Goal: Browse casually

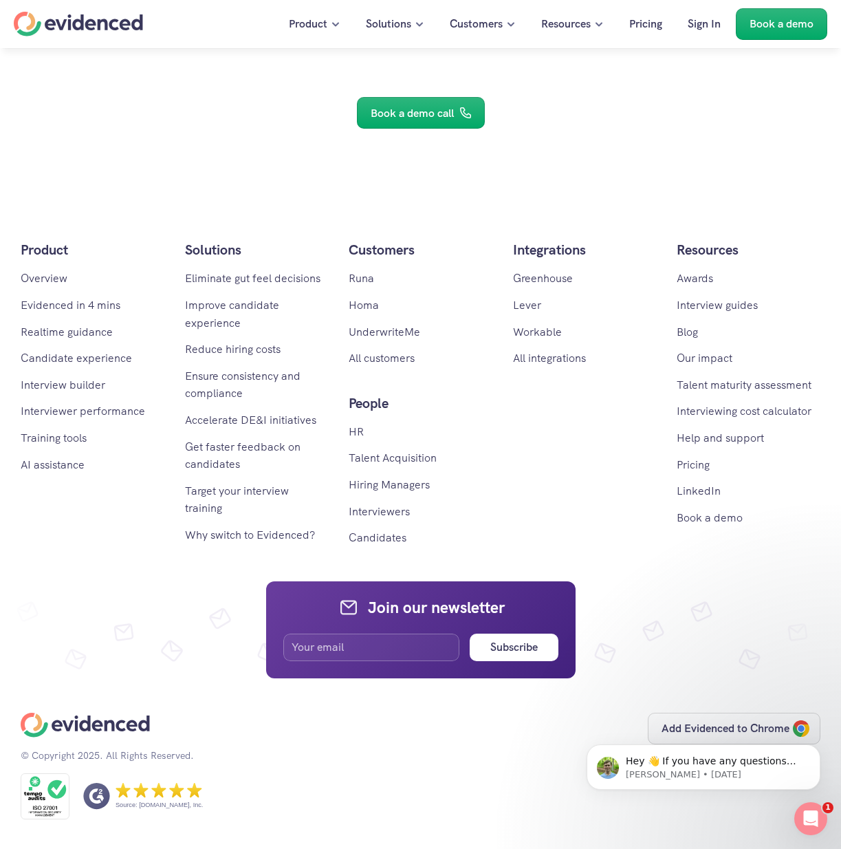
scroll to position [8165, 0]
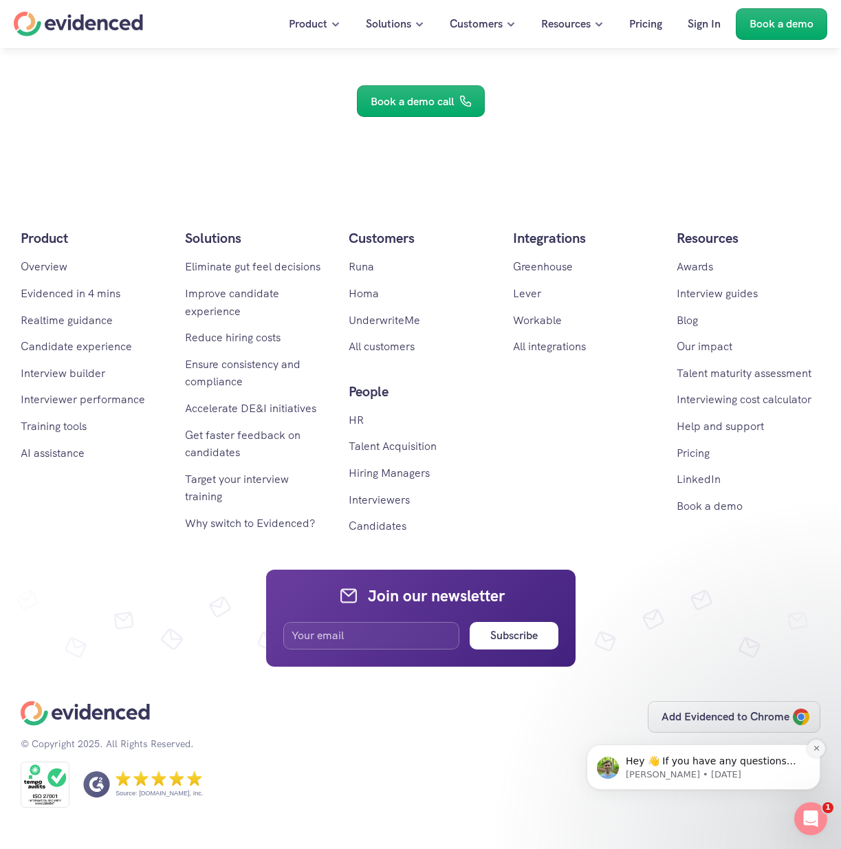
click at [816, 743] on button "Dismiss notification" at bounding box center [816, 748] width 18 height 18
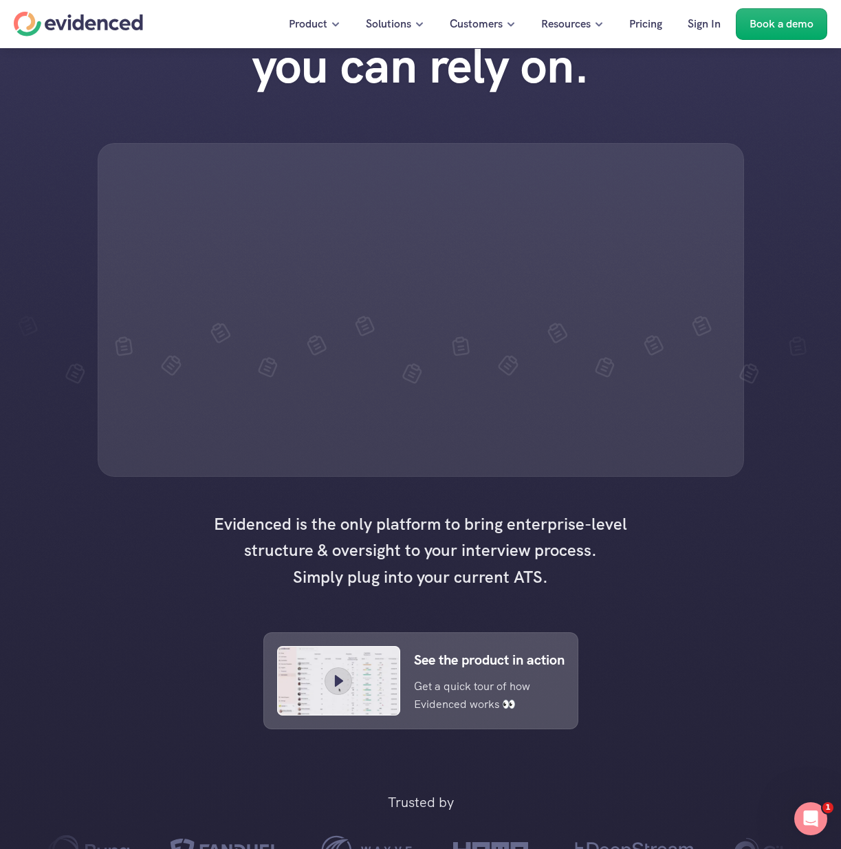
scroll to position [0, 0]
